Goal: Find specific page/section: Find specific page/section

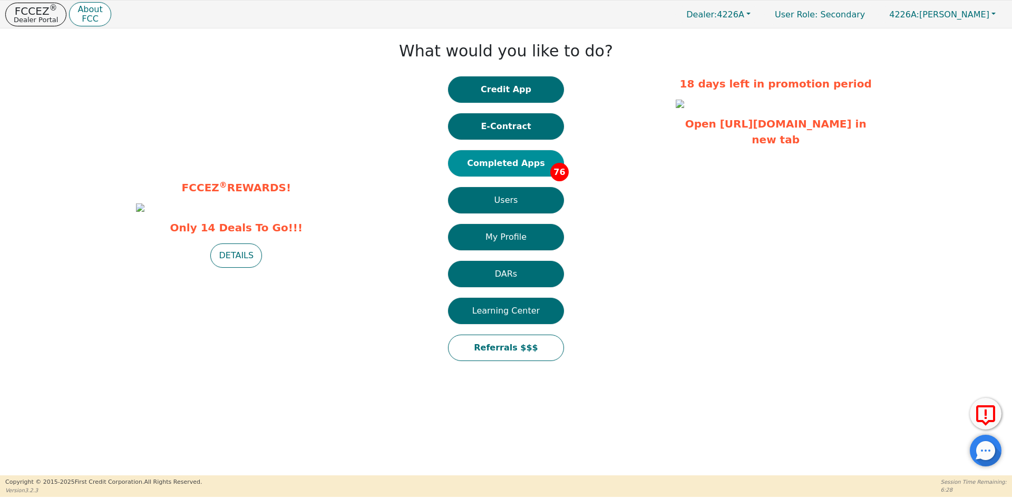
click at [510, 162] on button "Completed Apps 76" at bounding box center [506, 163] width 116 height 26
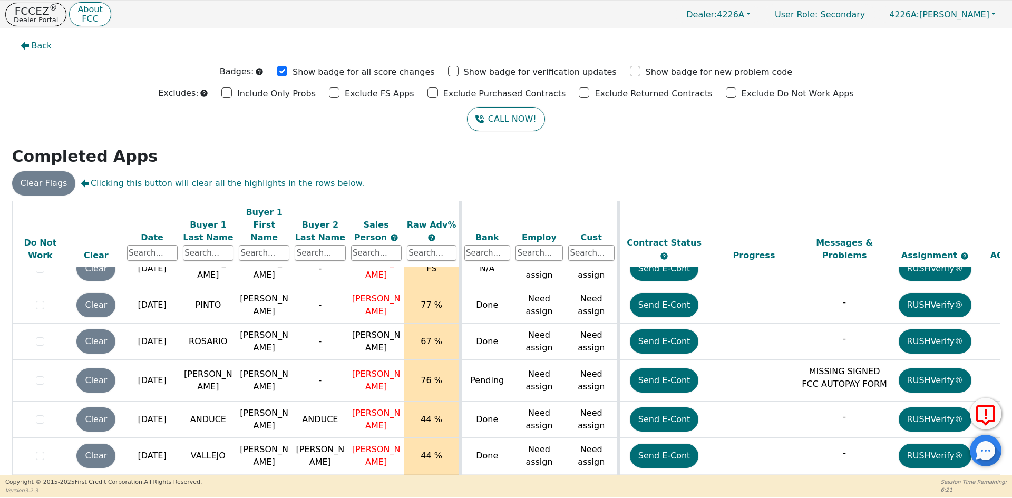
scroll to position [27, 0]
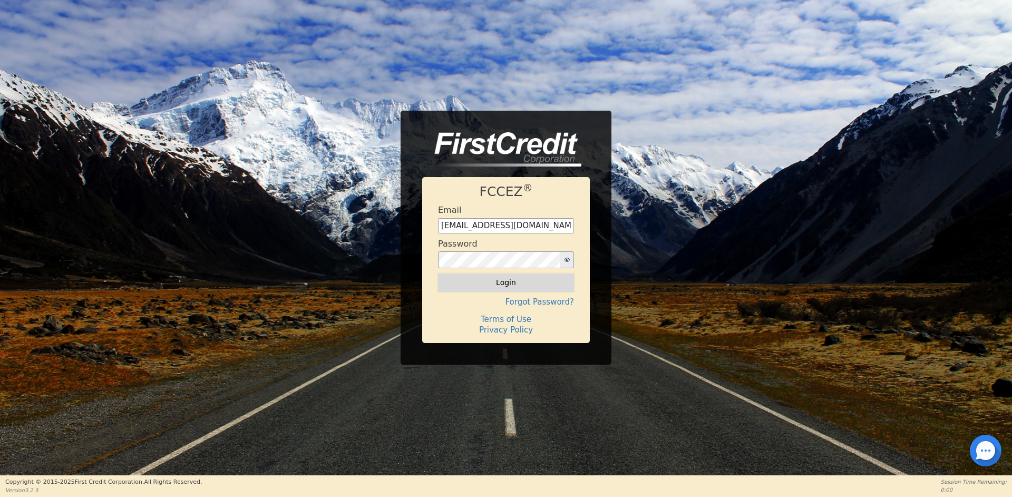
click at [519, 287] on button "Login" at bounding box center [506, 283] width 136 height 18
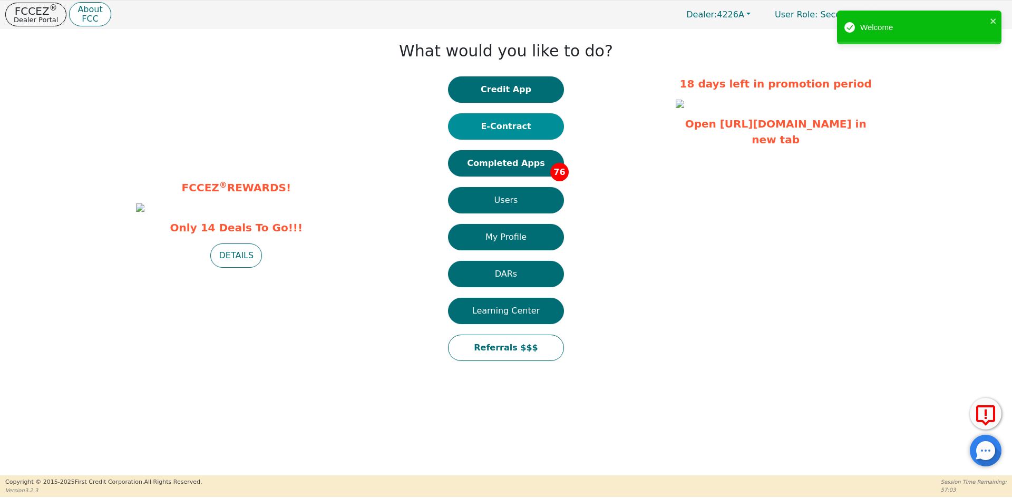
click at [510, 123] on button "E-Contract" at bounding box center [506, 126] width 116 height 26
click at [513, 163] on button "Completed Apps 76" at bounding box center [506, 163] width 116 height 26
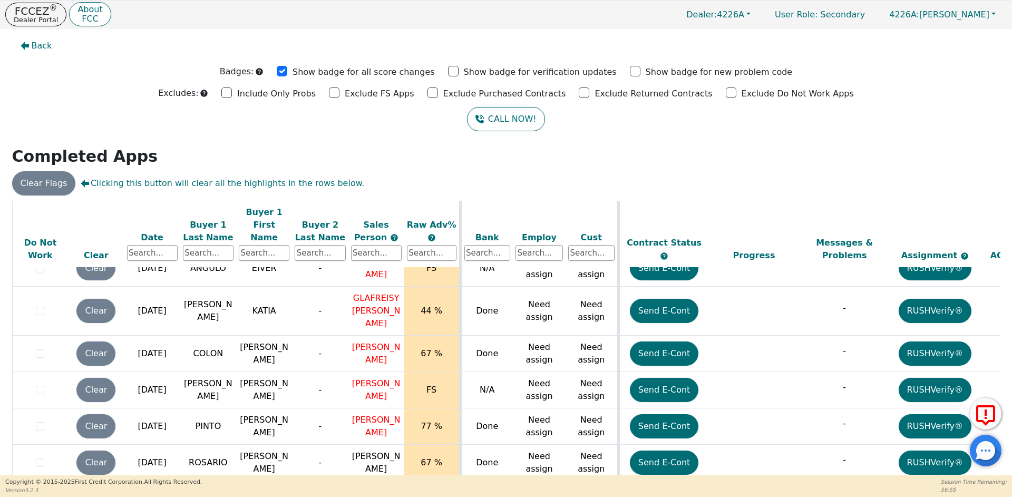
scroll to position [2704, 0]
